Goal: Transaction & Acquisition: Purchase product/service

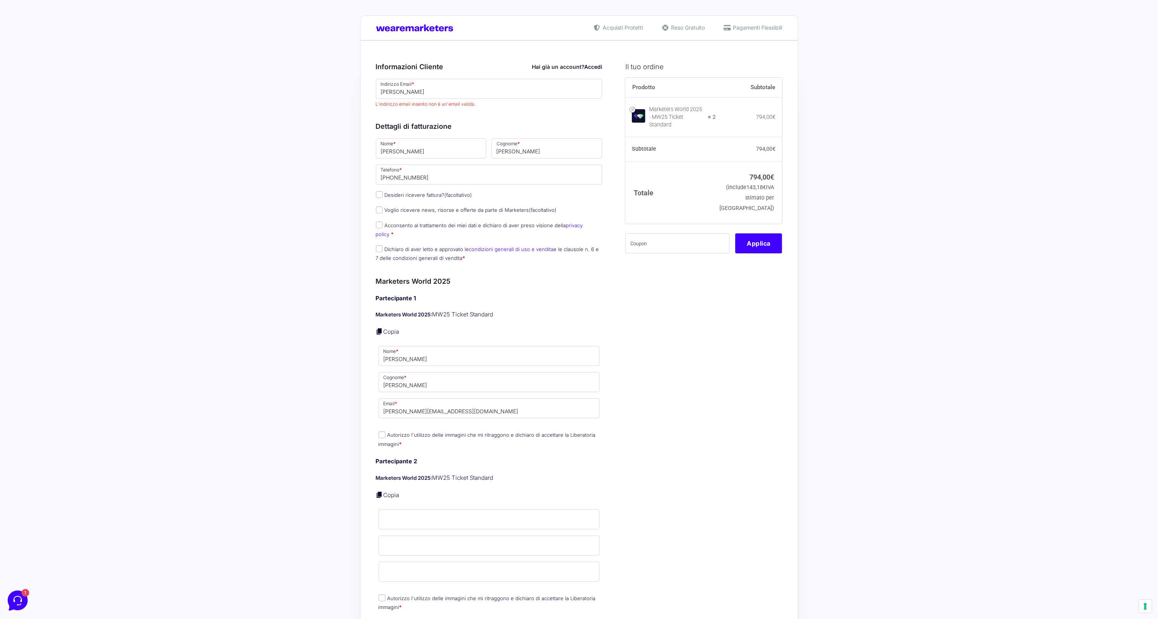
click at [856, 204] on div "Acquisti Protetti Reso Gratuito Pagamenti Flessibili Riepilogo Ordine 794,00 € …" at bounding box center [579, 585] width 1158 height 1170
click at [676, 253] on input "text" at bounding box center [677, 243] width 104 height 20
click at [658, 246] on input "text" at bounding box center [677, 243] width 104 height 20
paste input "[URL][DOMAIN_NAME]"
type input "[URL][DOMAIN_NAME]"
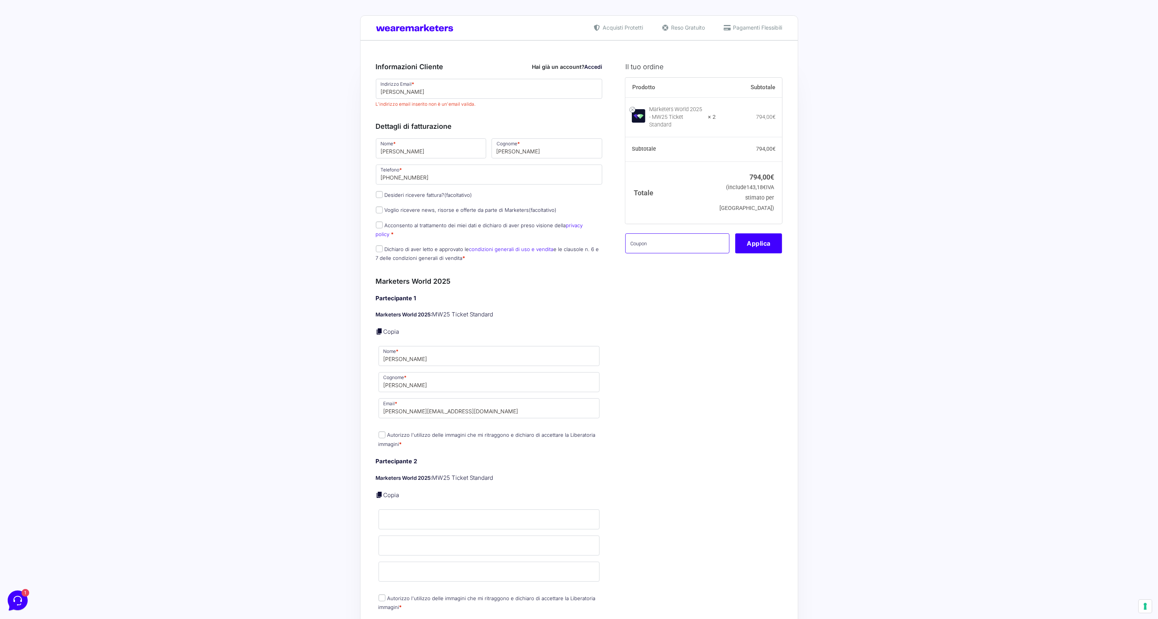
paste input "COSMOMW25"
type input "COSMOMW25"
click at [755, 251] on button "Applica" at bounding box center [758, 243] width 47 height 20
